Goal: Task Accomplishment & Management: Use online tool/utility

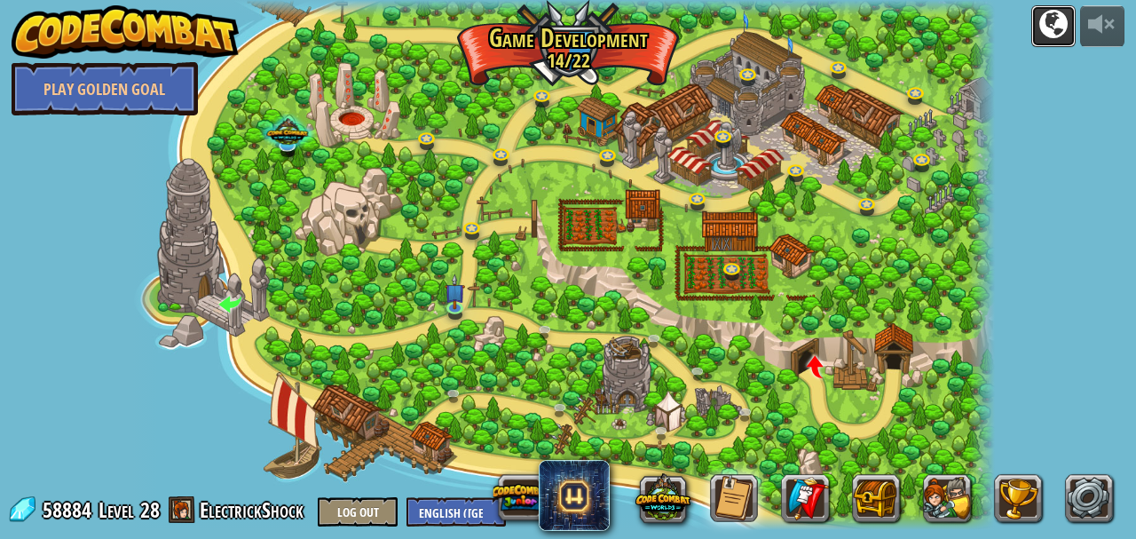
click at [1050, 25] on div at bounding box center [1054, 24] width 28 height 28
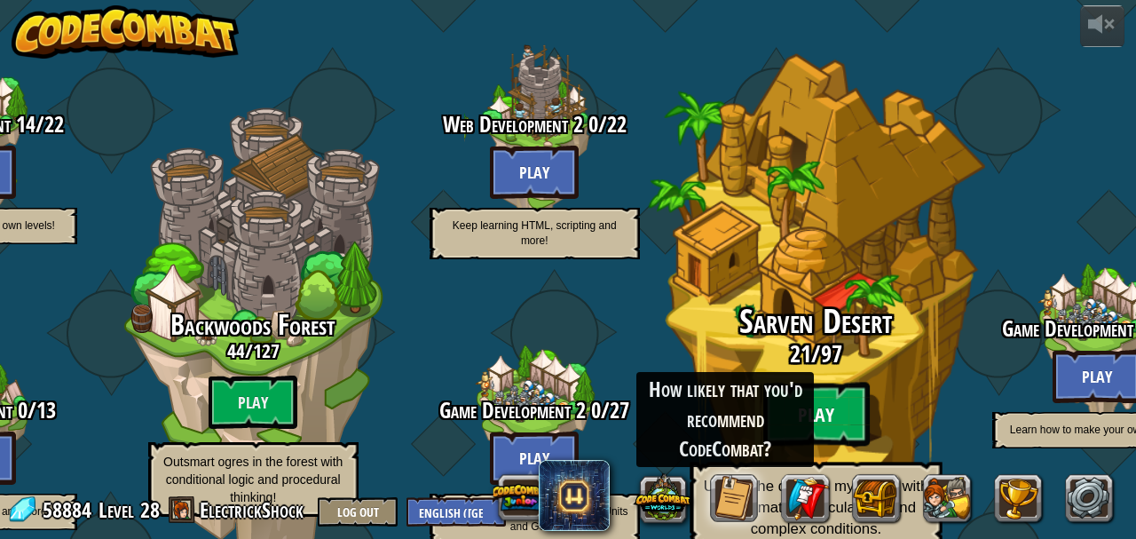
click at [814, 383] on btn "Play" at bounding box center [816, 415] width 107 height 64
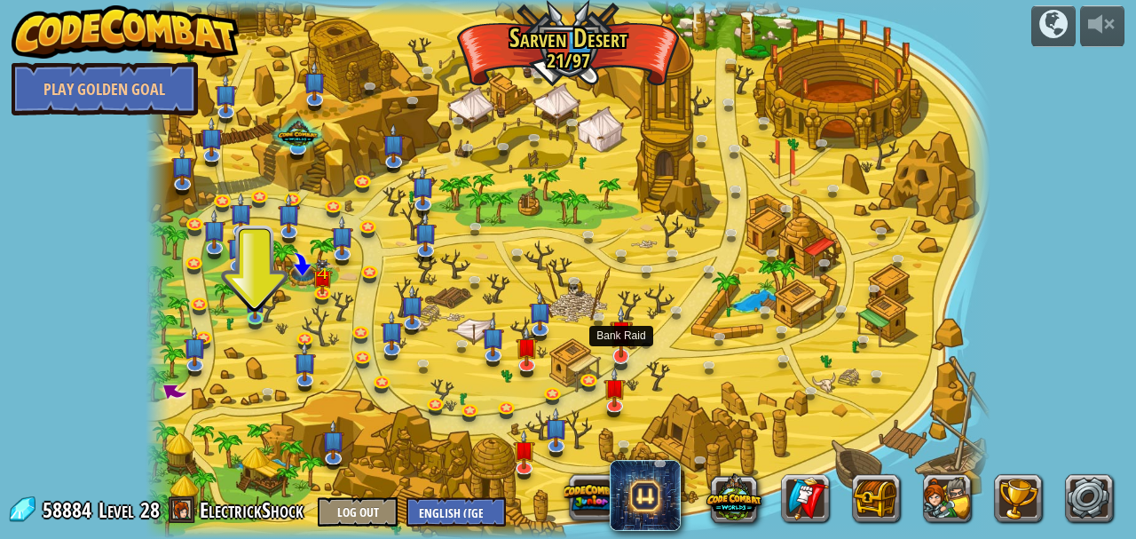
click at [621, 353] on img at bounding box center [621, 331] width 23 height 52
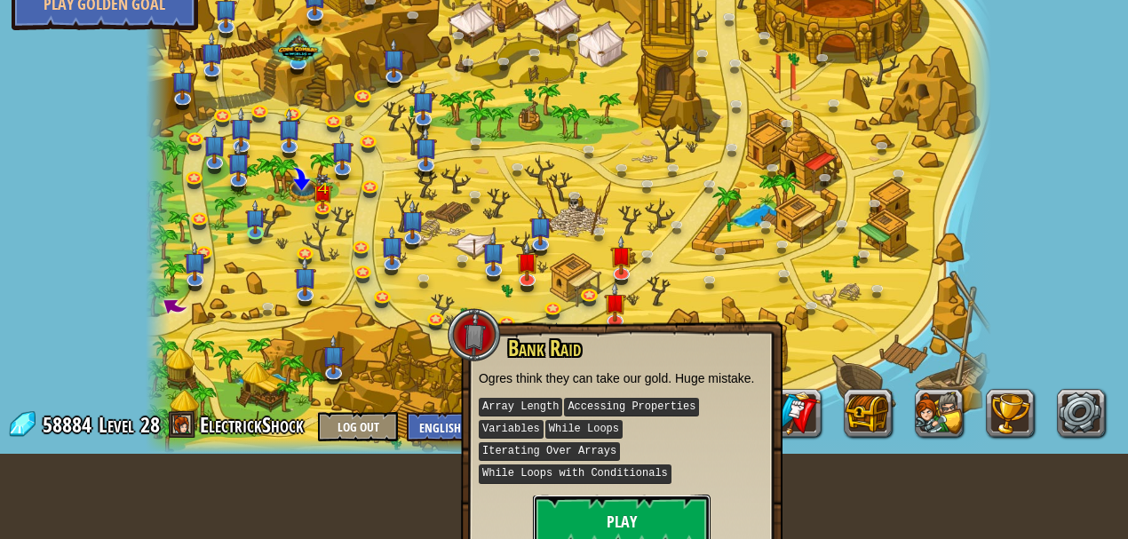
click at [587, 495] on button "Play" at bounding box center [622, 521] width 178 height 53
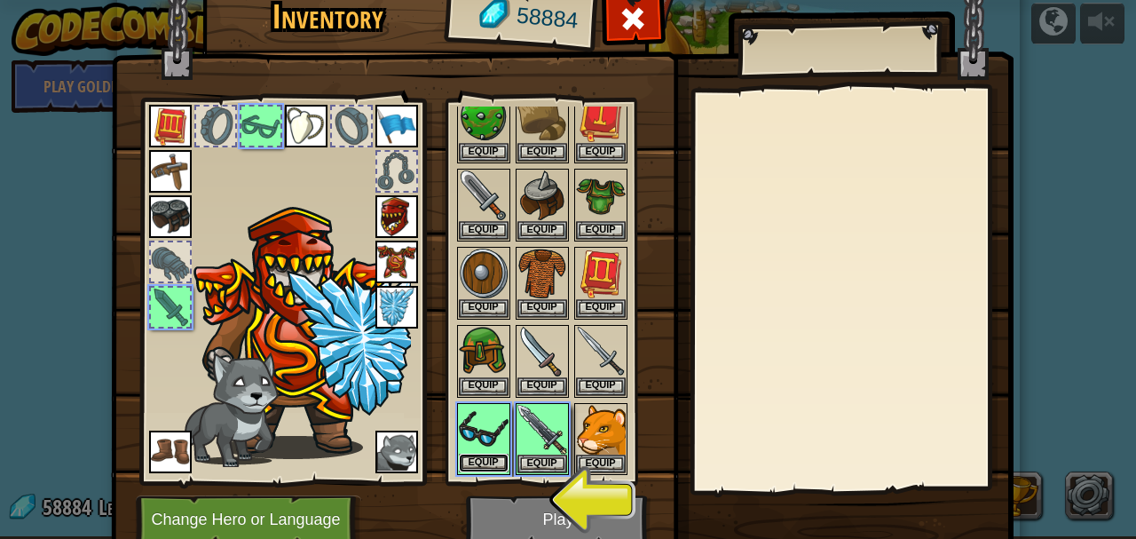
click at [483, 458] on button "Equip" at bounding box center [484, 463] width 50 height 19
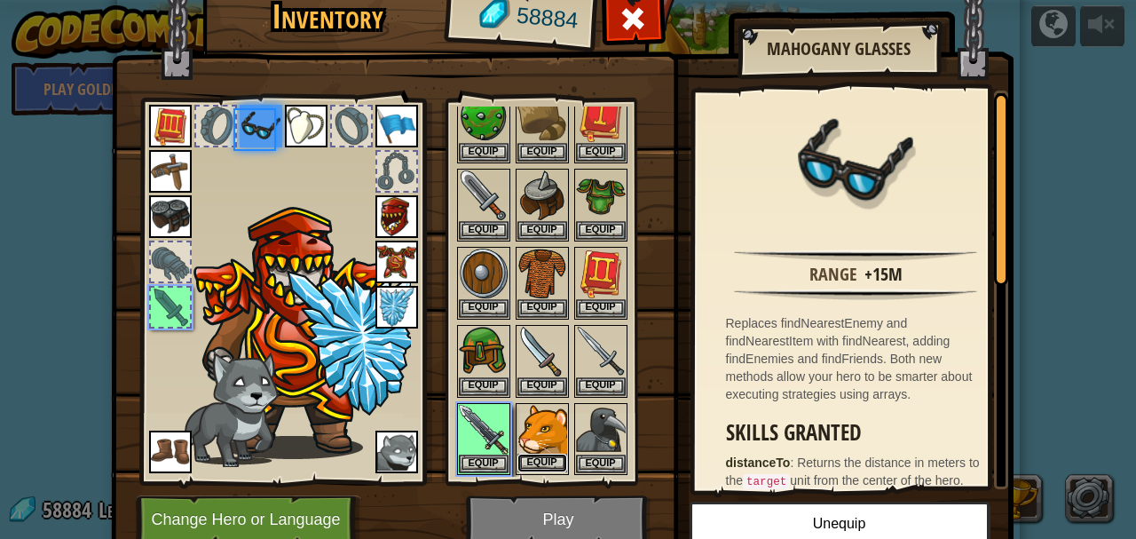
click at [524, 454] on button "Equip" at bounding box center [543, 463] width 50 height 19
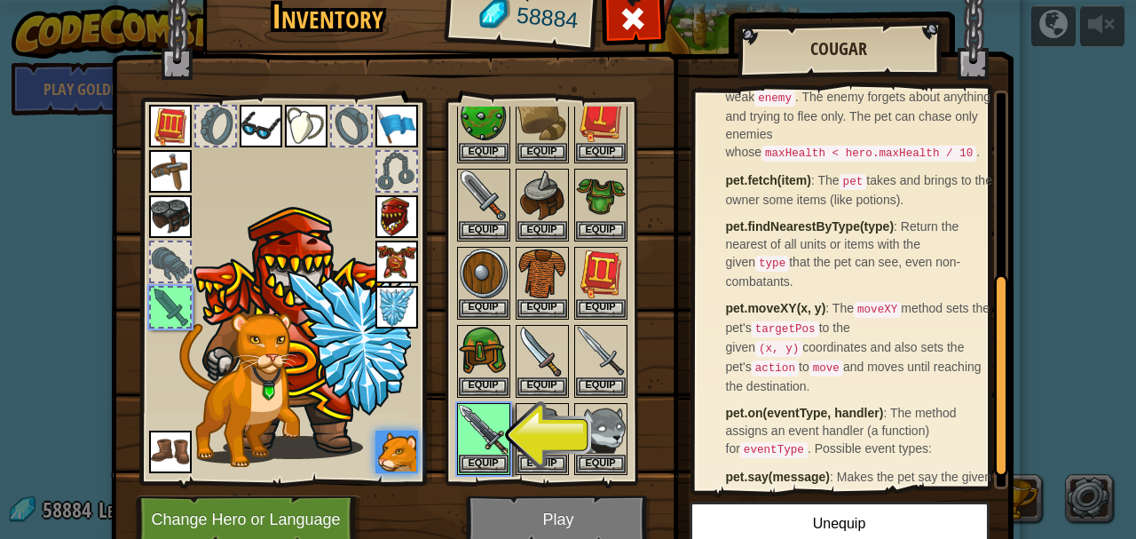
scroll to position [395, 0]
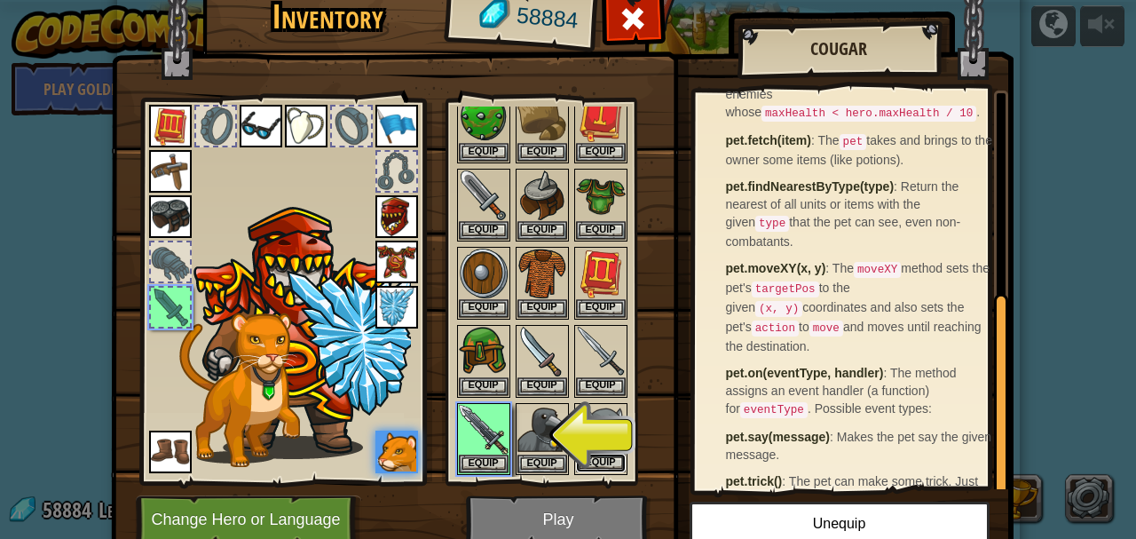
click at [603, 458] on button "Equip" at bounding box center [601, 463] width 50 height 19
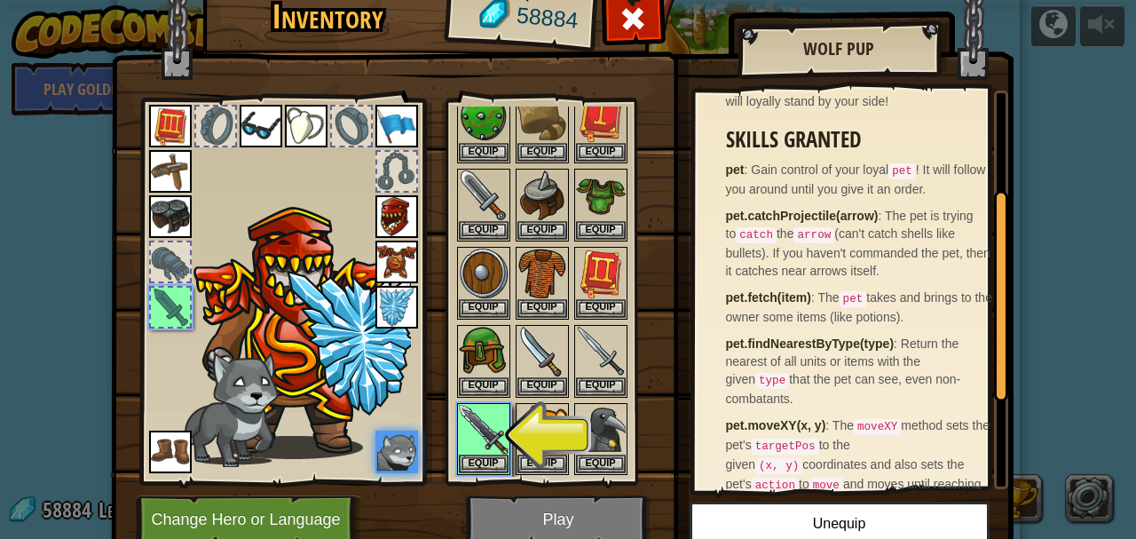
scroll to position [183, 0]
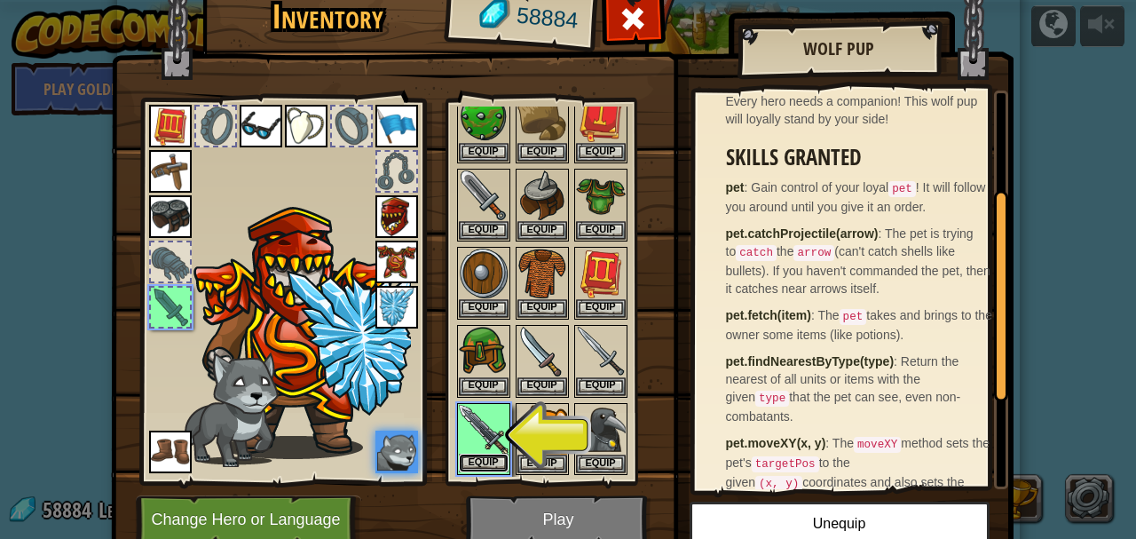
click at [471, 455] on button "Equip" at bounding box center [484, 463] width 50 height 19
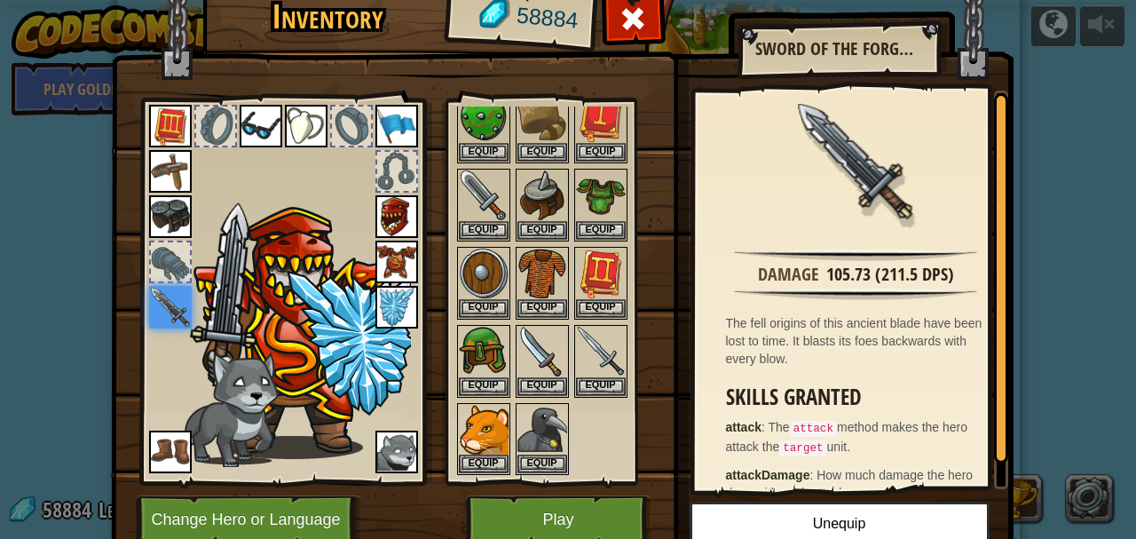
scroll to position [26, 0]
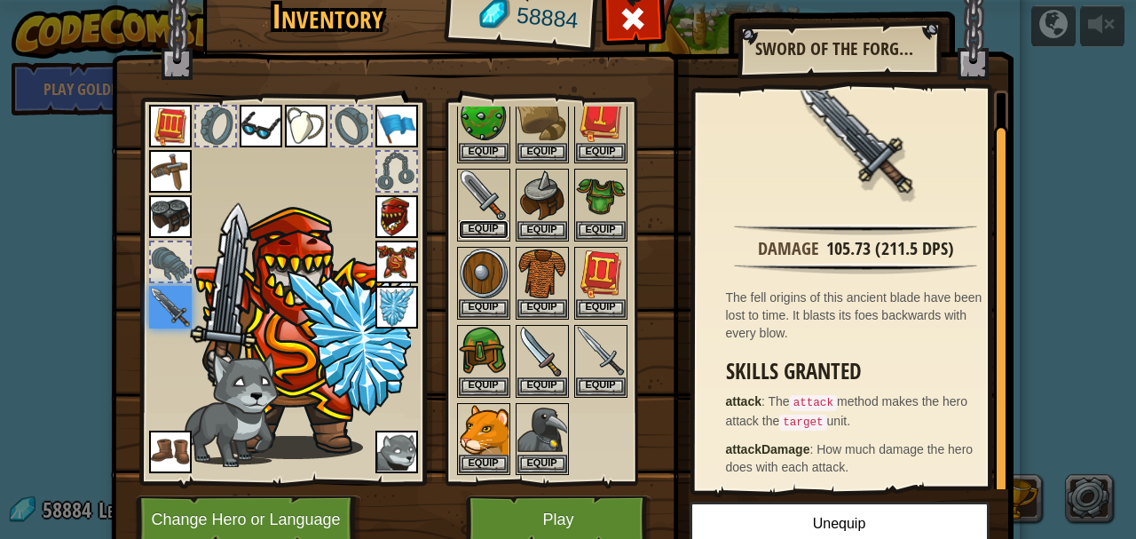
click at [466, 220] on button "Equip" at bounding box center [484, 229] width 50 height 19
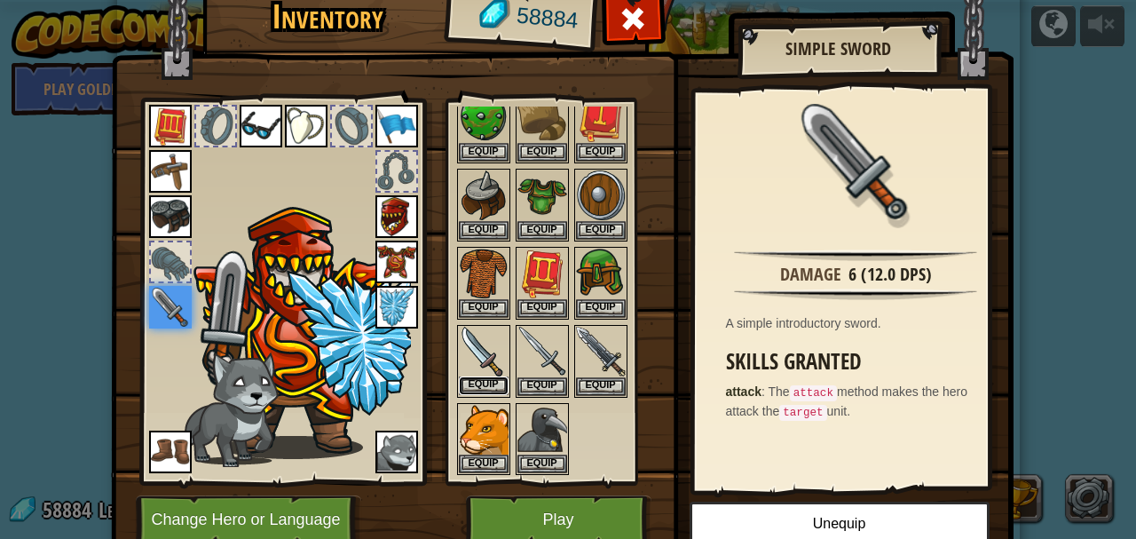
click at [479, 376] on button "Equip" at bounding box center [484, 385] width 50 height 19
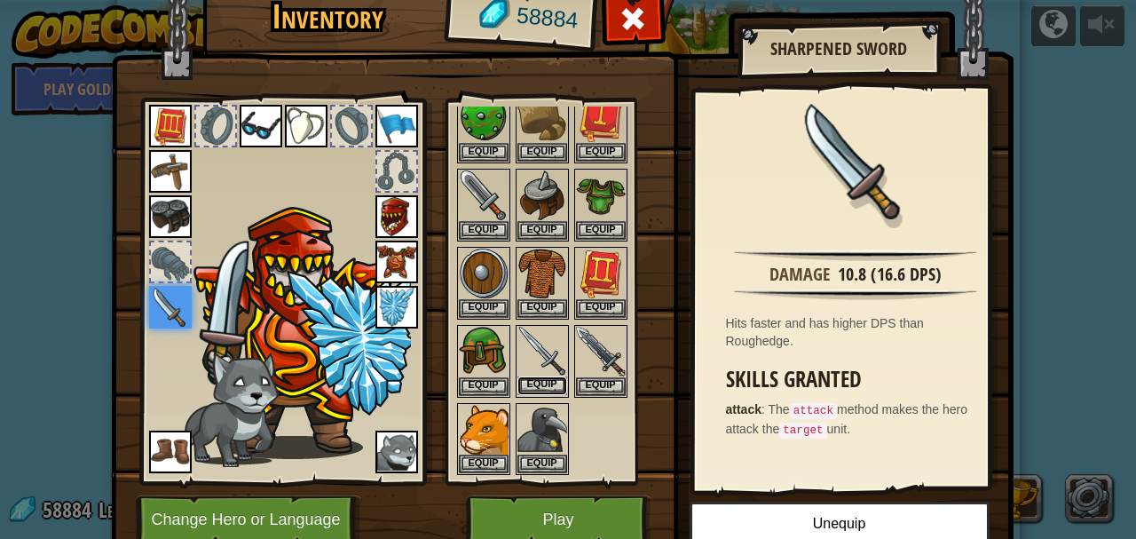
click at [533, 376] on button "Equip" at bounding box center [543, 385] width 50 height 19
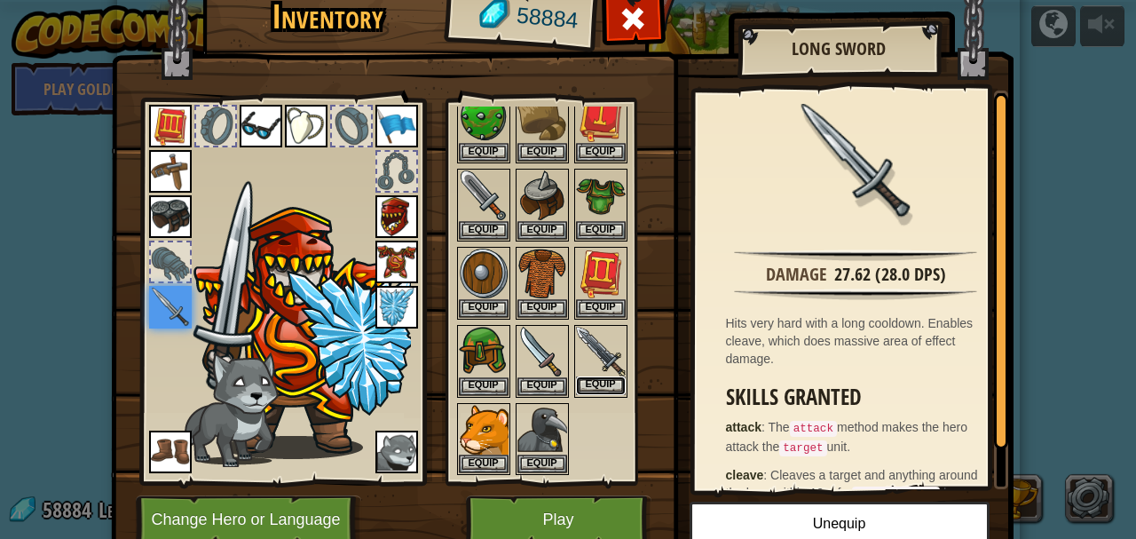
click at [590, 382] on button "Equip" at bounding box center [601, 385] width 50 height 19
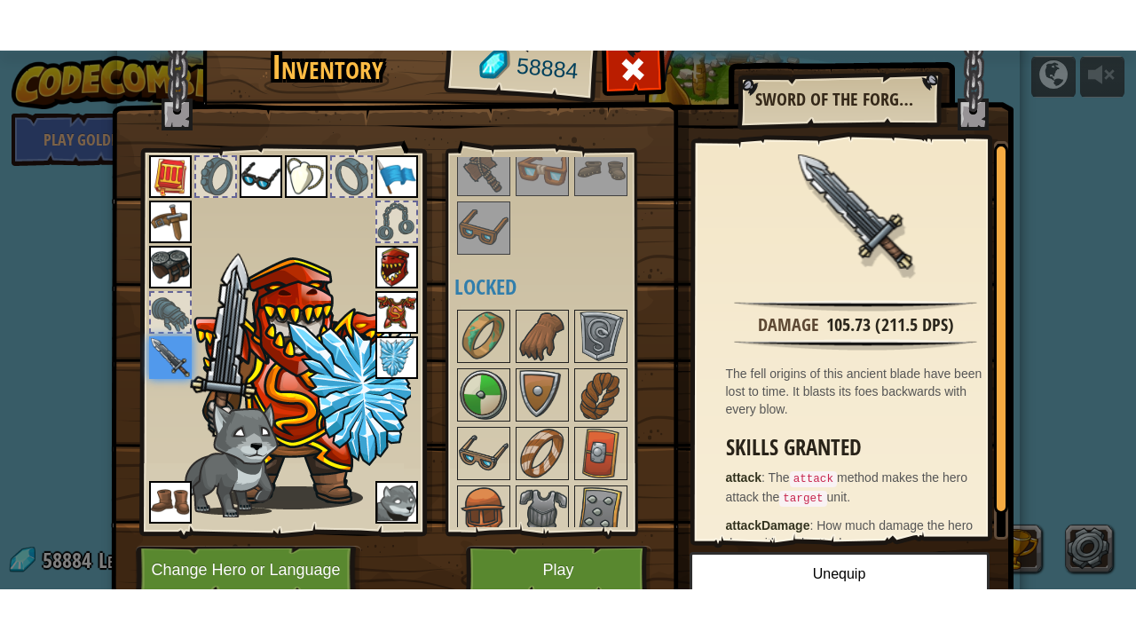
scroll to position [661, 0]
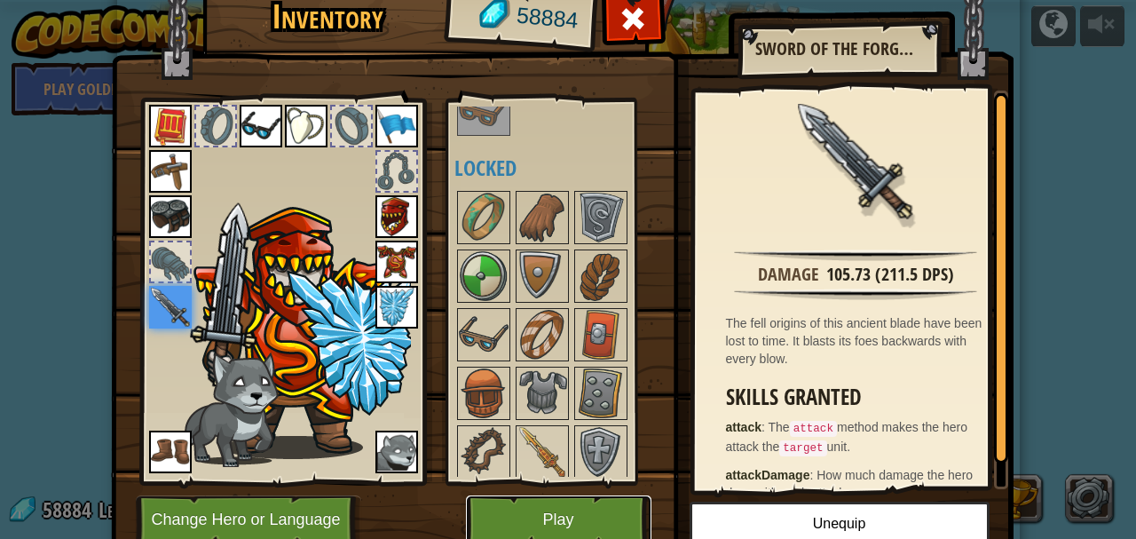
click at [538, 513] on button "Play" at bounding box center [559, 519] width 186 height 49
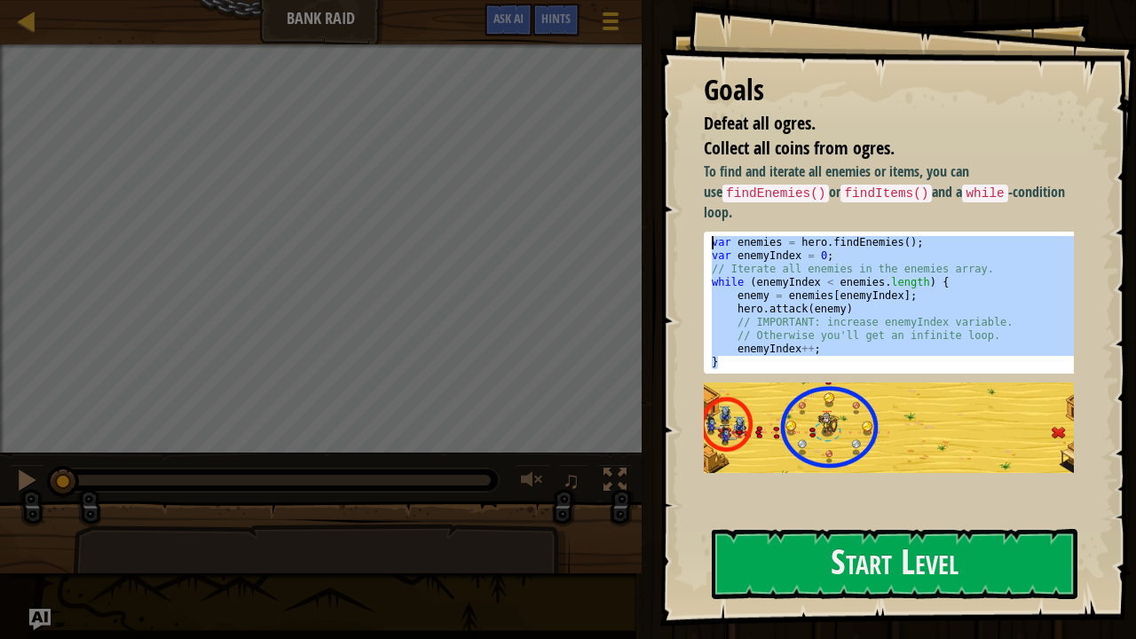
drag, startPoint x: 698, startPoint y: 363, endPoint x: 695, endPoint y: 236, distance: 127.0
click at [695, 236] on div "Goals Defeat all ogres. Collect all coins from ogres. To find and iterate all e…" at bounding box center [898, 313] width 477 height 627
type textarea "var enemies = hero.findEnemies(); var enemyIndex = 0;"
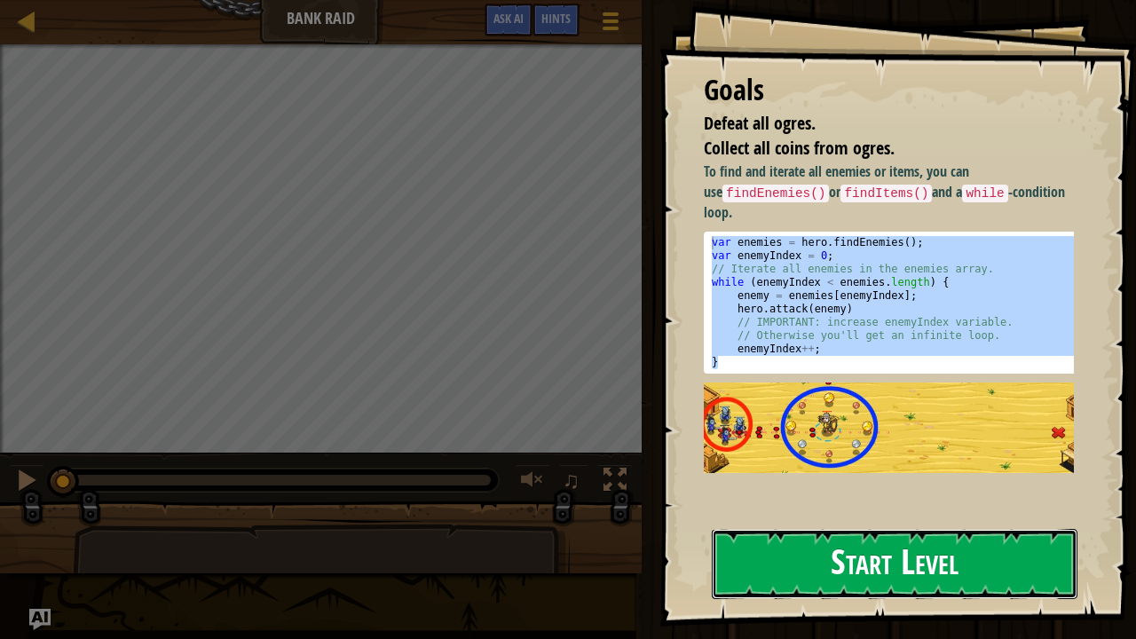
click at [822, 538] on button "Start Level" at bounding box center [895, 564] width 366 height 70
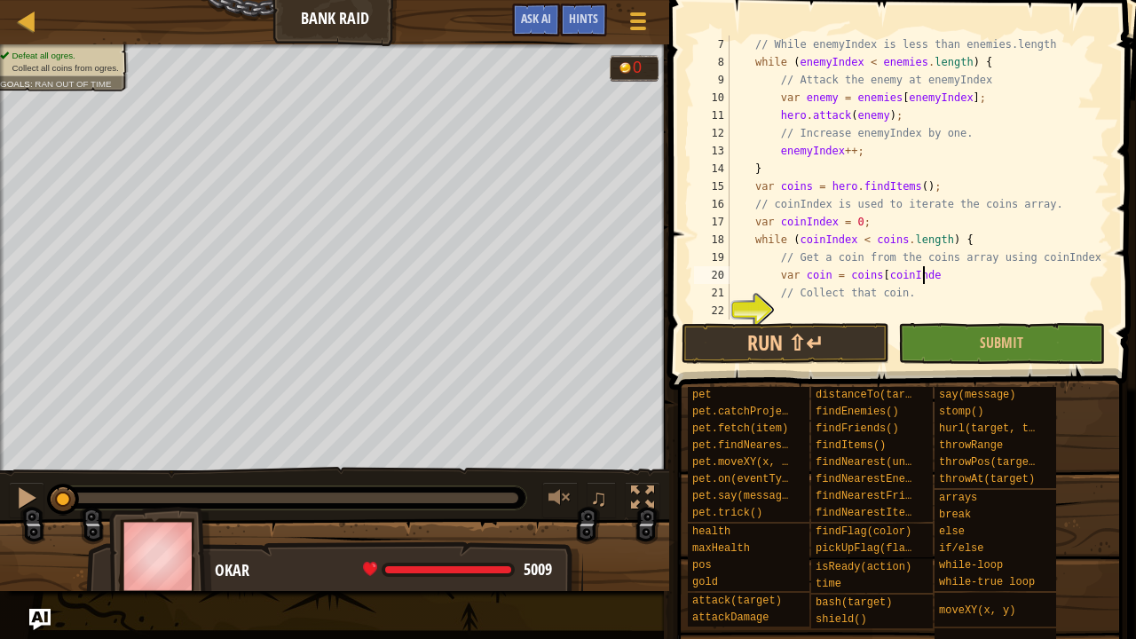
scroll to position [8, 16]
type textarea "var coin = coins[coinIndex];"
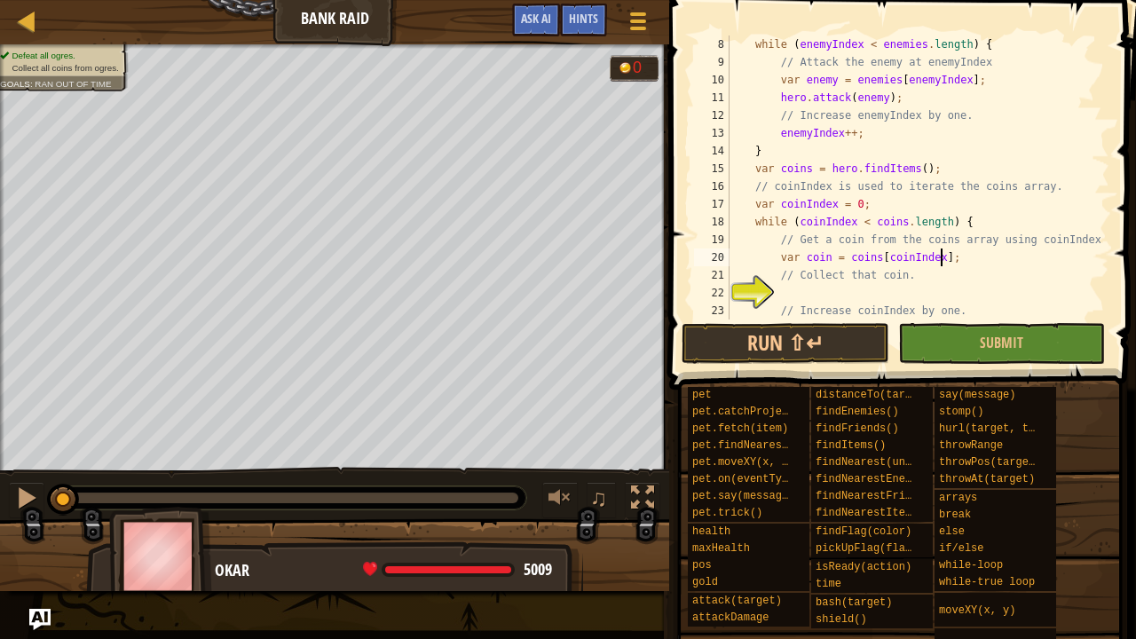
scroll to position [160, 0]
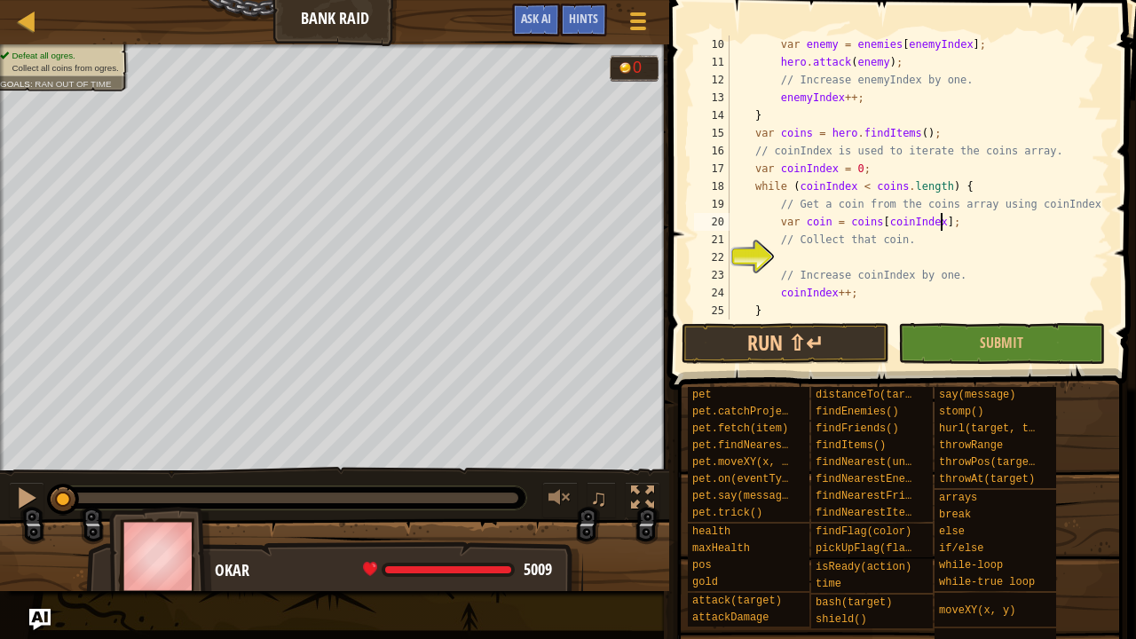
click at [813, 259] on div "var enemy = enemies [ enemyIndex ] ; hero . attack ( enemy ) ; // Increase enem…" at bounding box center [913, 196] width 375 height 320
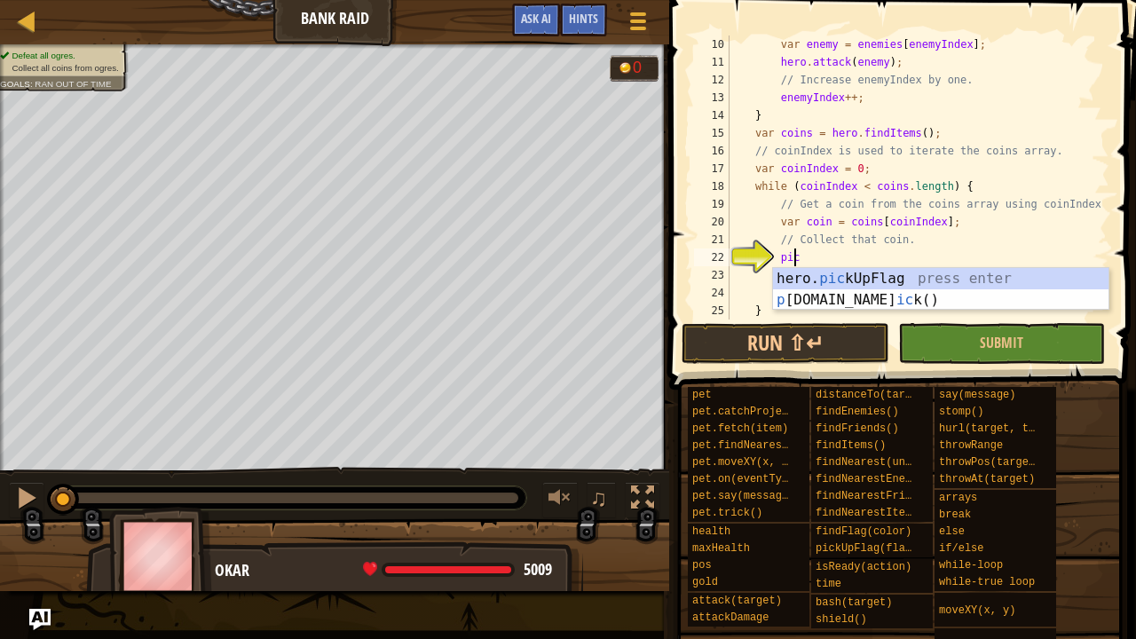
scroll to position [8, 4]
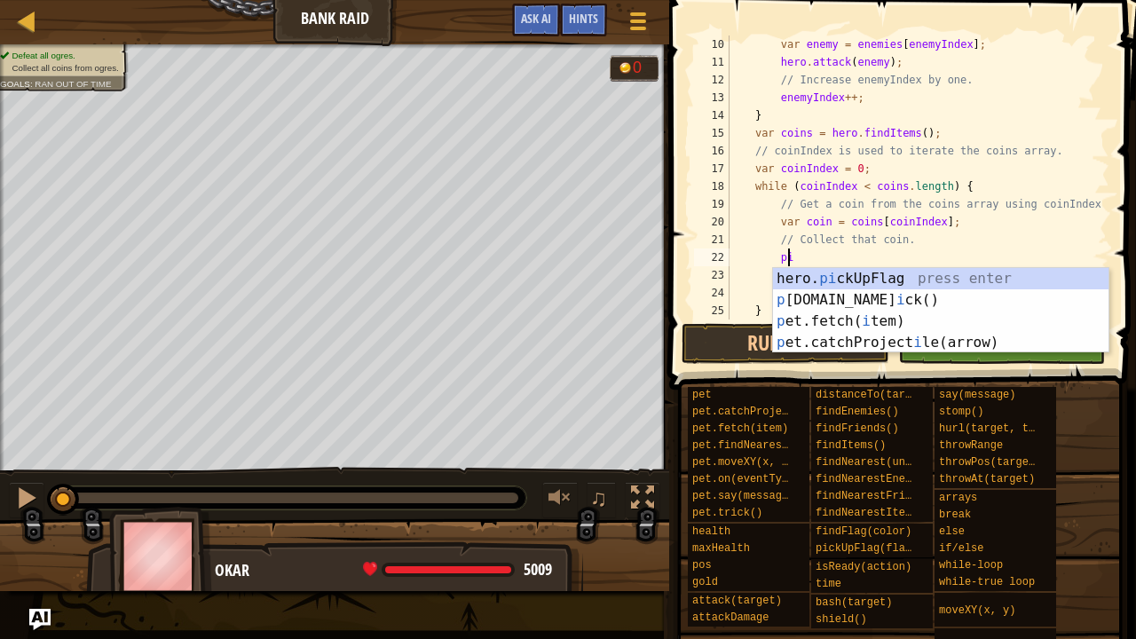
type textarea "p"
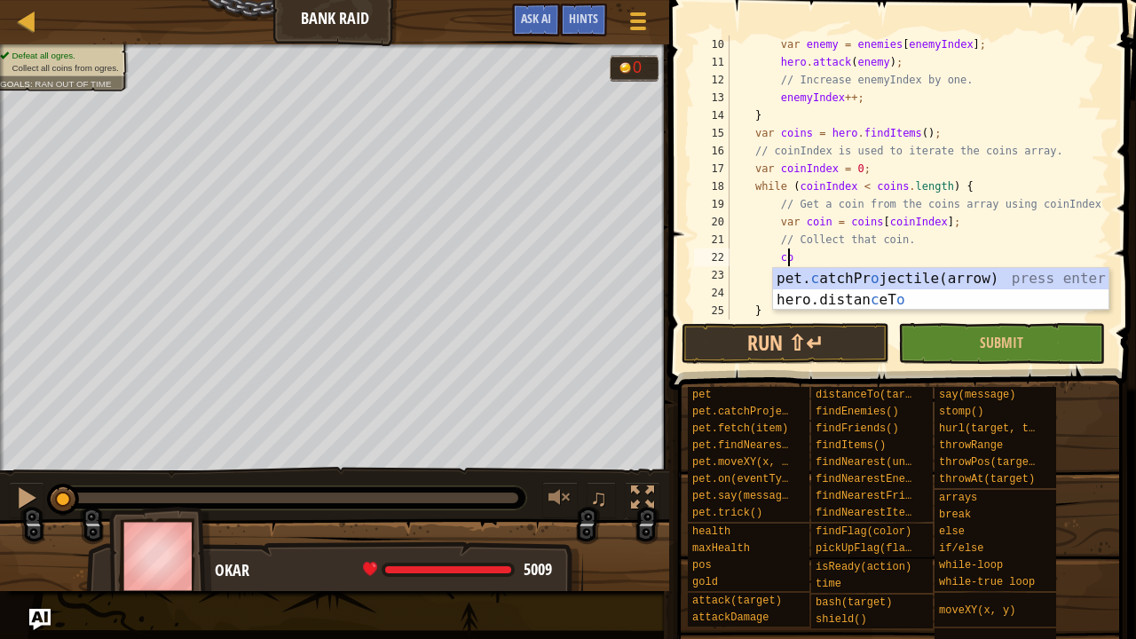
scroll to position [8, 4]
type textarea "c"
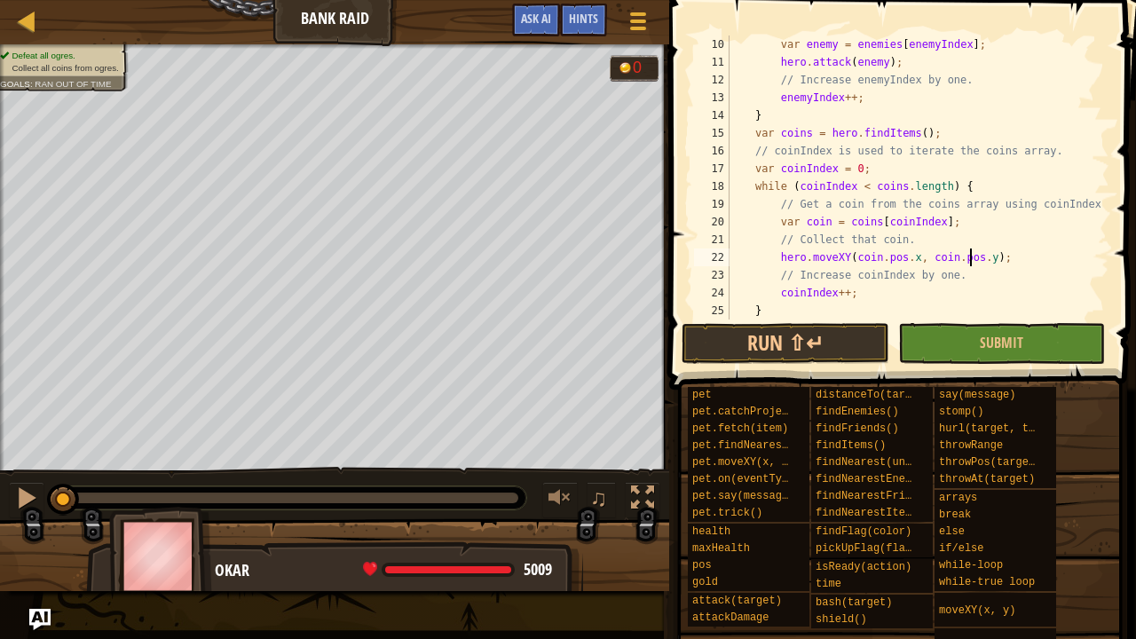
scroll to position [8, 20]
click at [851, 340] on button "Run ⇧↵" at bounding box center [785, 343] width 207 height 41
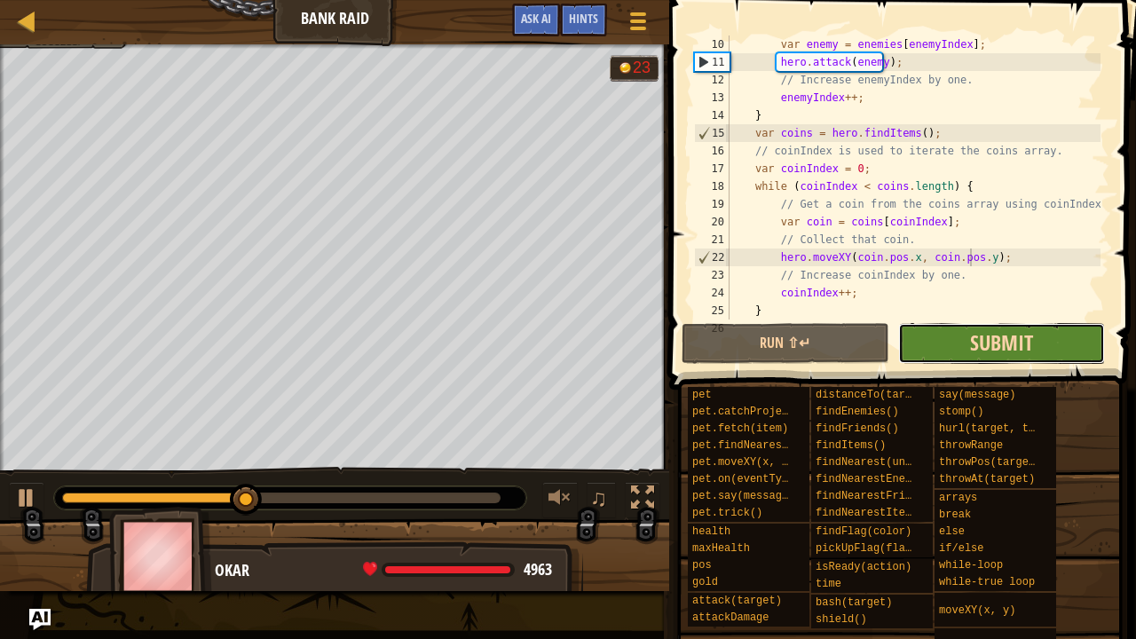
click at [976, 345] on span "Submit" at bounding box center [1001, 342] width 63 height 28
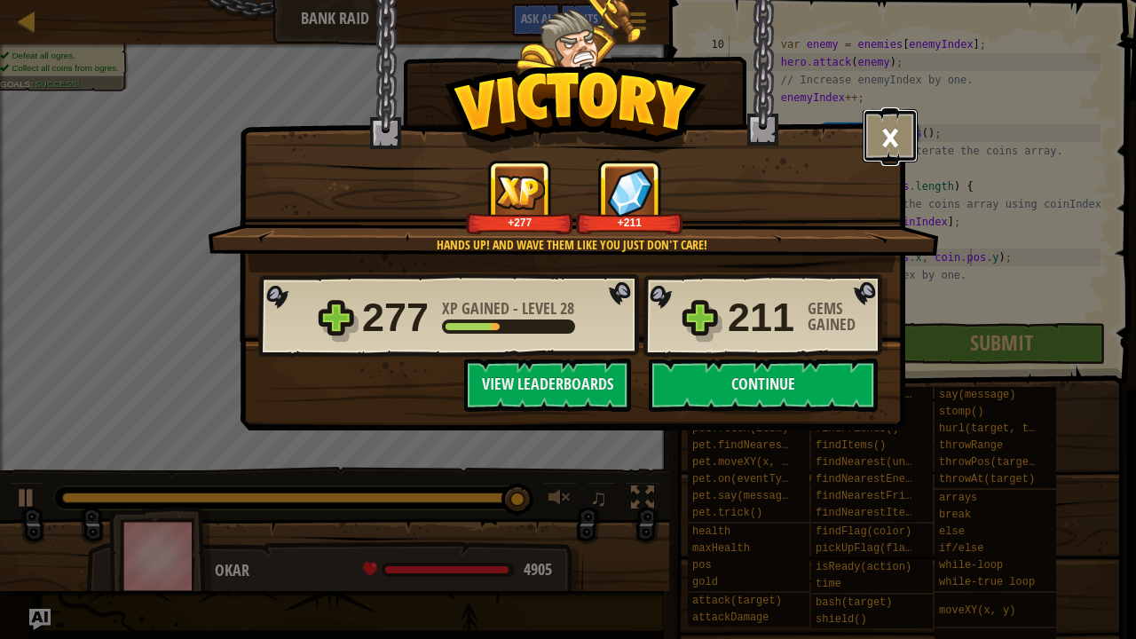
click at [895, 133] on button "×" at bounding box center [890, 135] width 55 height 53
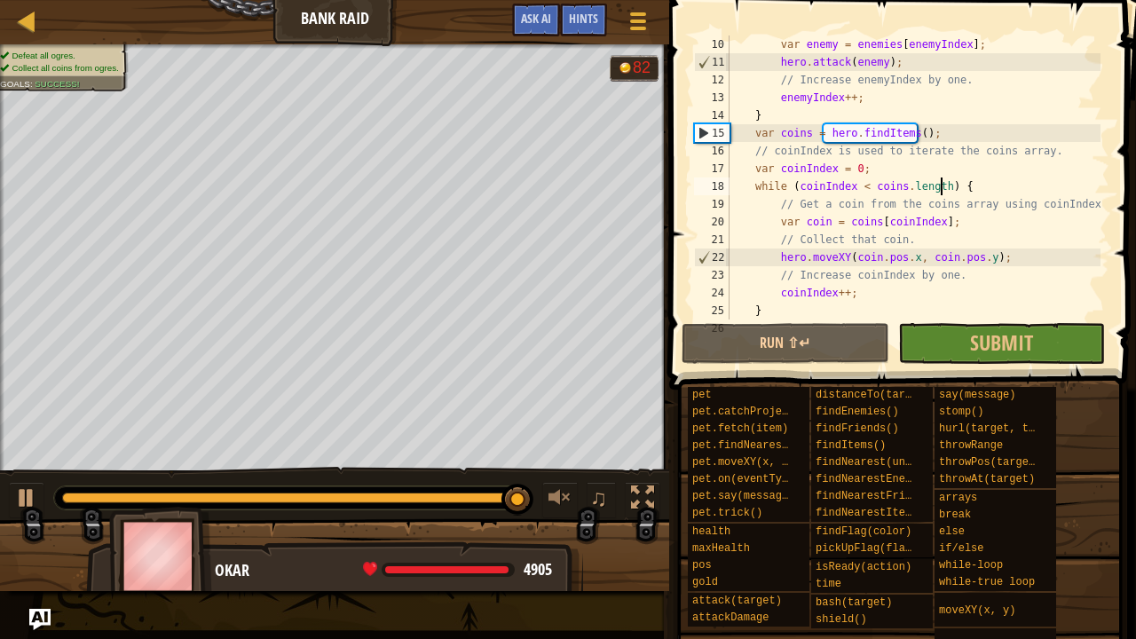
click at [943, 178] on div "var enemy = enemies [ enemyIndex ] ; hero . attack ( enemy ) ; // Increase enem…" at bounding box center [913, 196] width 375 height 320
type textarea "}"
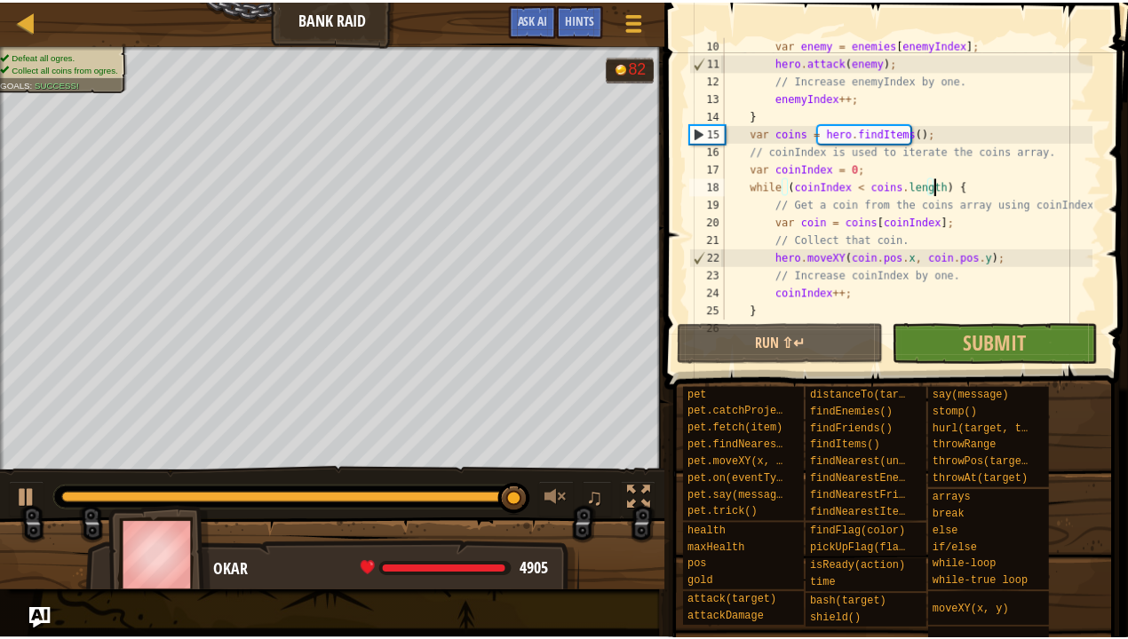
scroll to position [8, 0]
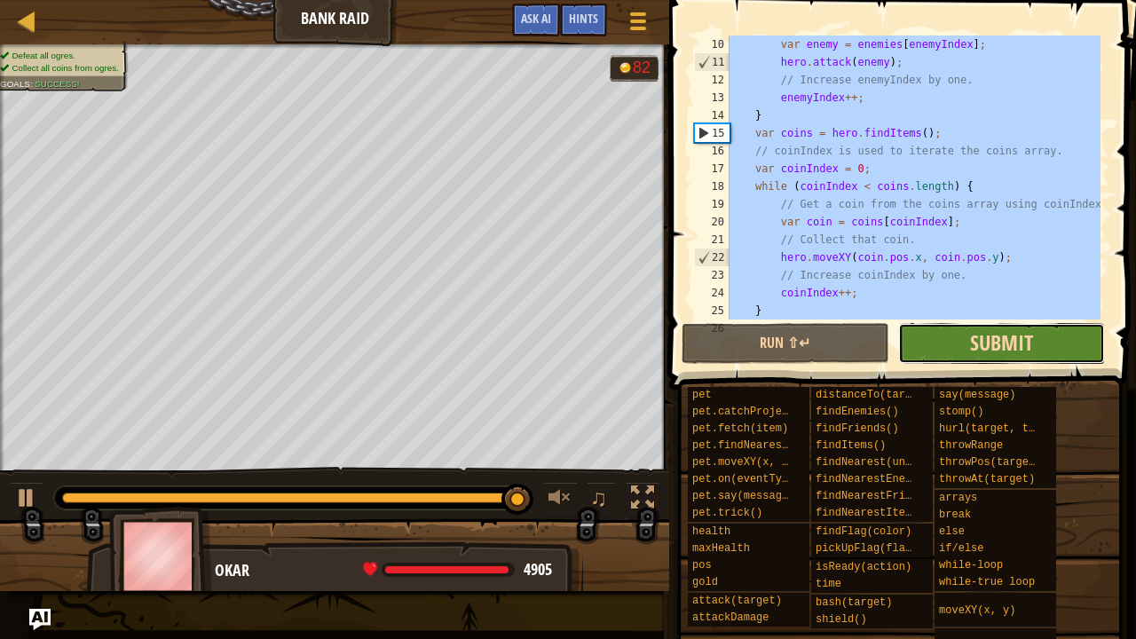
click at [991, 344] on span "Submit" at bounding box center [1001, 342] width 63 height 28
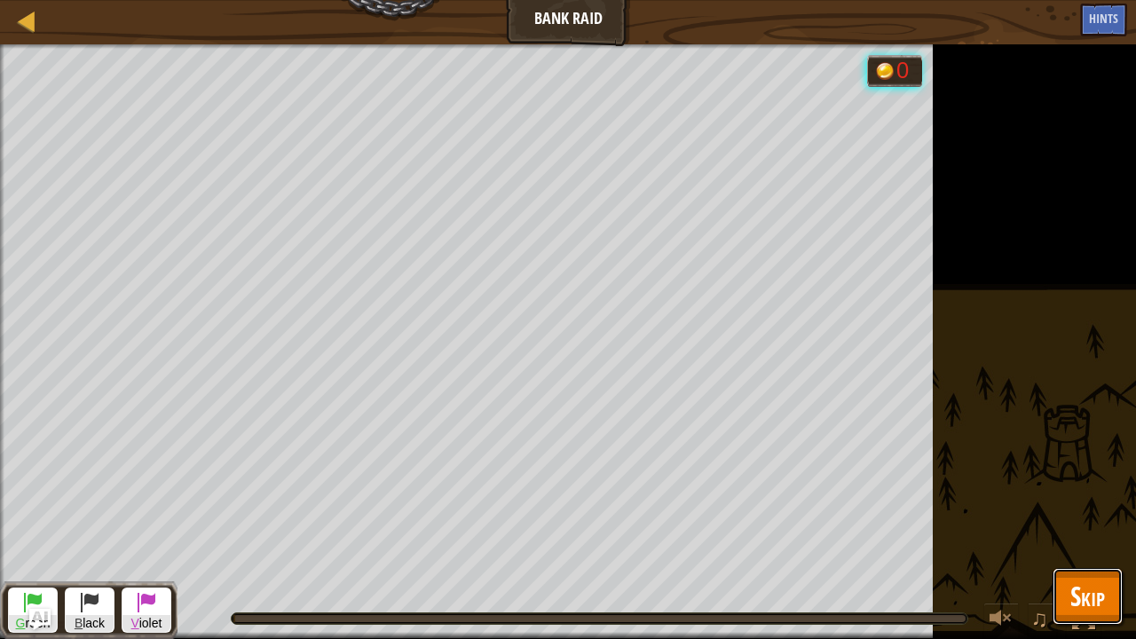
click at [1099, 538] on span "Skip" at bounding box center [1088, 596] width 35 height 36
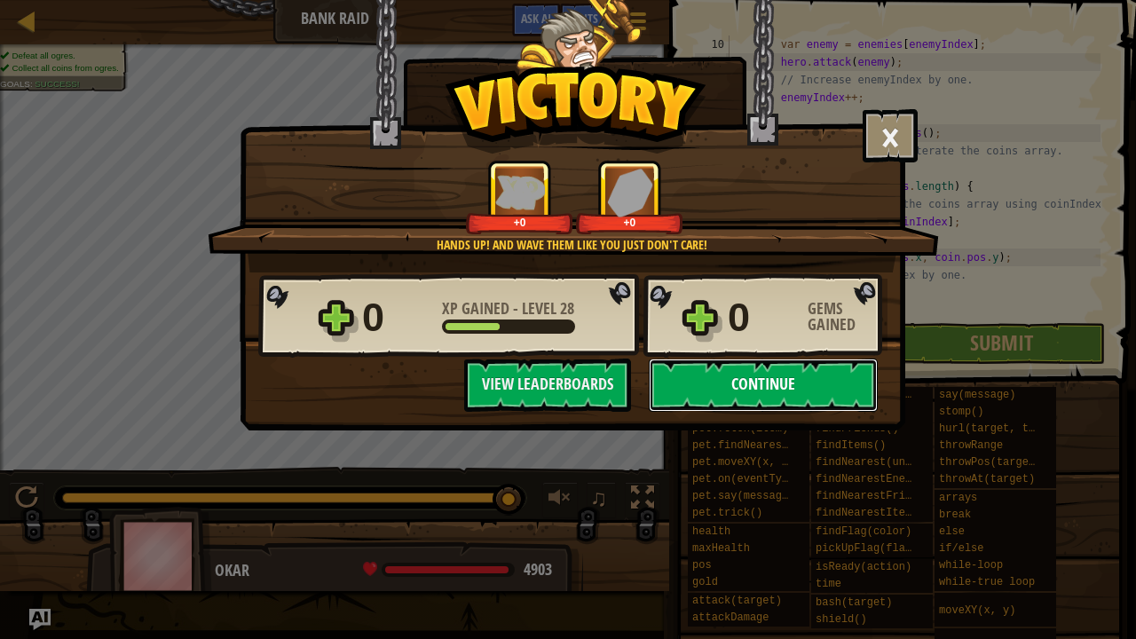
click at [803, 382] on button "Continue" at bounding box center [763, 385] width 229 height 53
